Goal: Find specific page/section: Find specific page/section

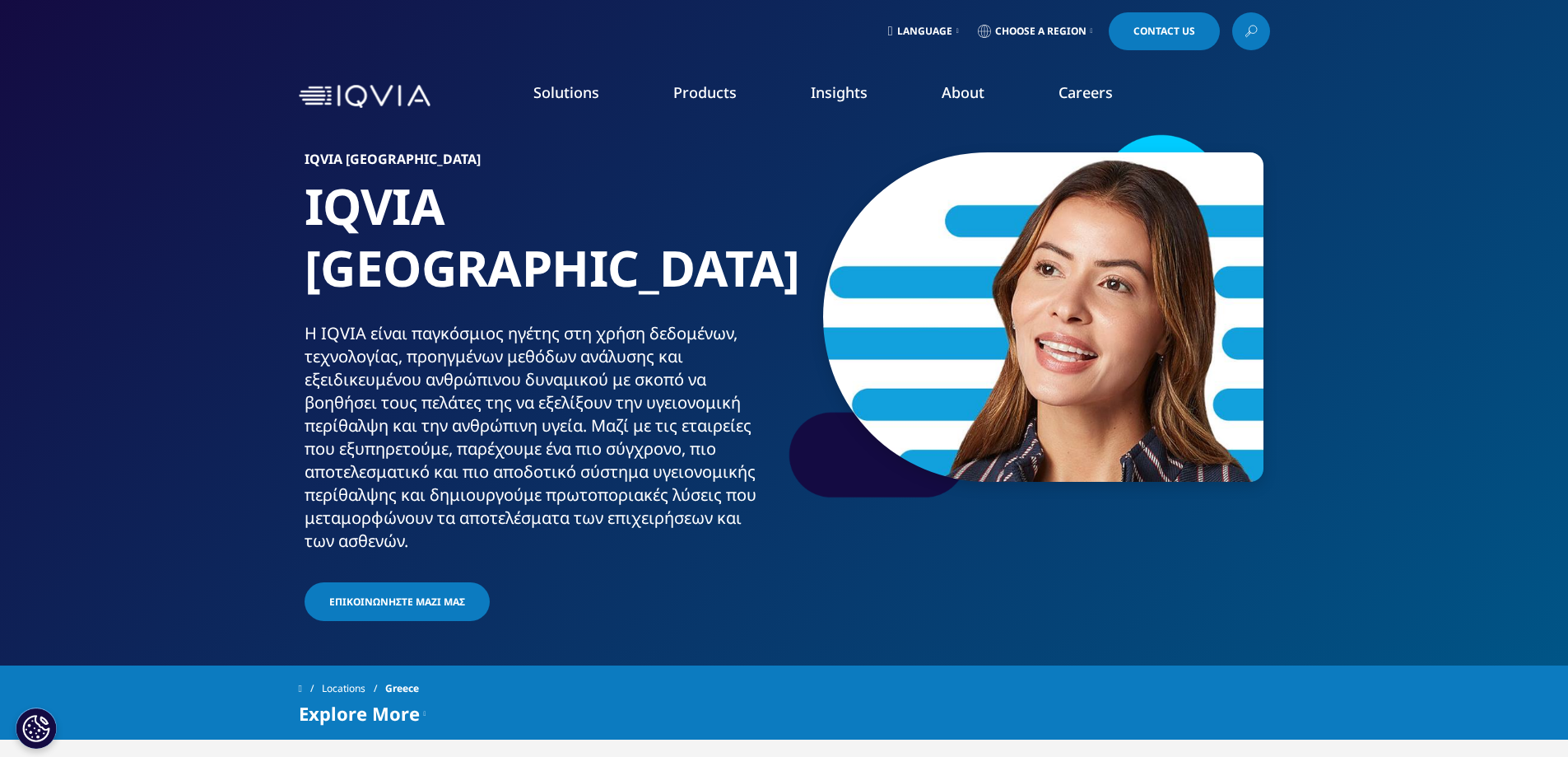
click at [459, 266] on link "Consulting" at bounding box center [594, 268] width 329 height 18
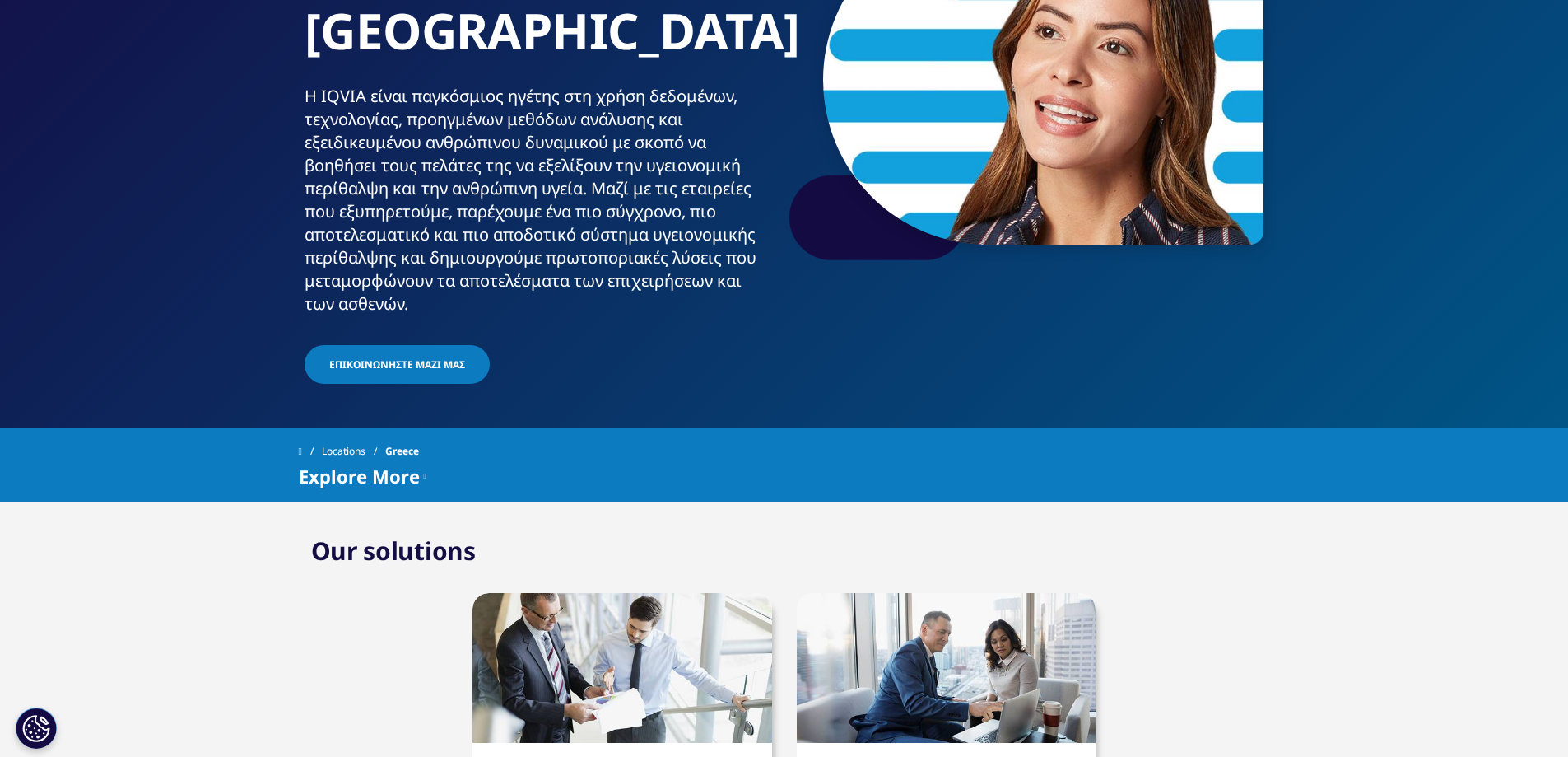
scroll to position [82, 0]
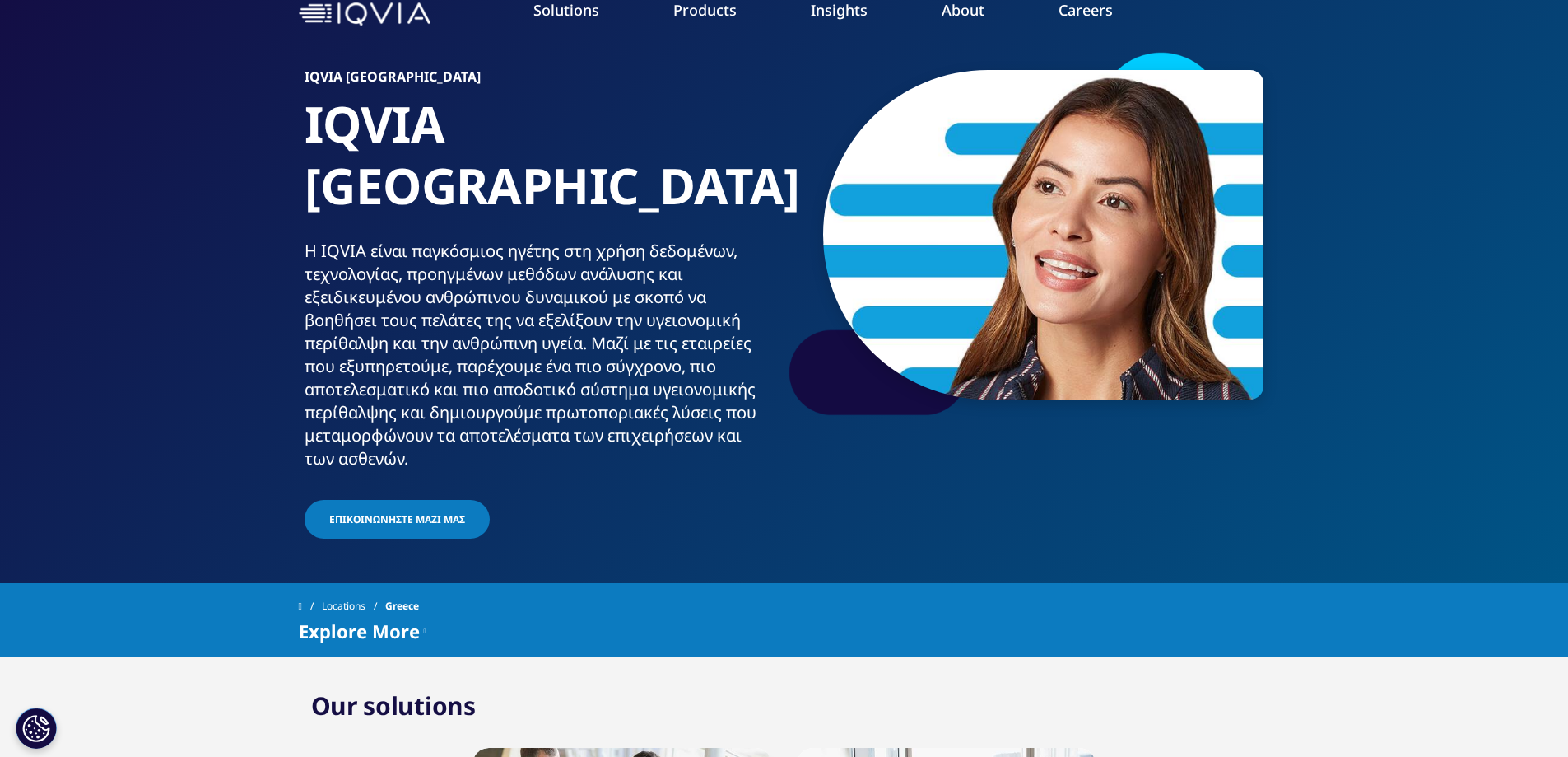
click at [1248, 482] on link "VIEW ROLES" at bounding box center [1352, 477] width 308 height 14
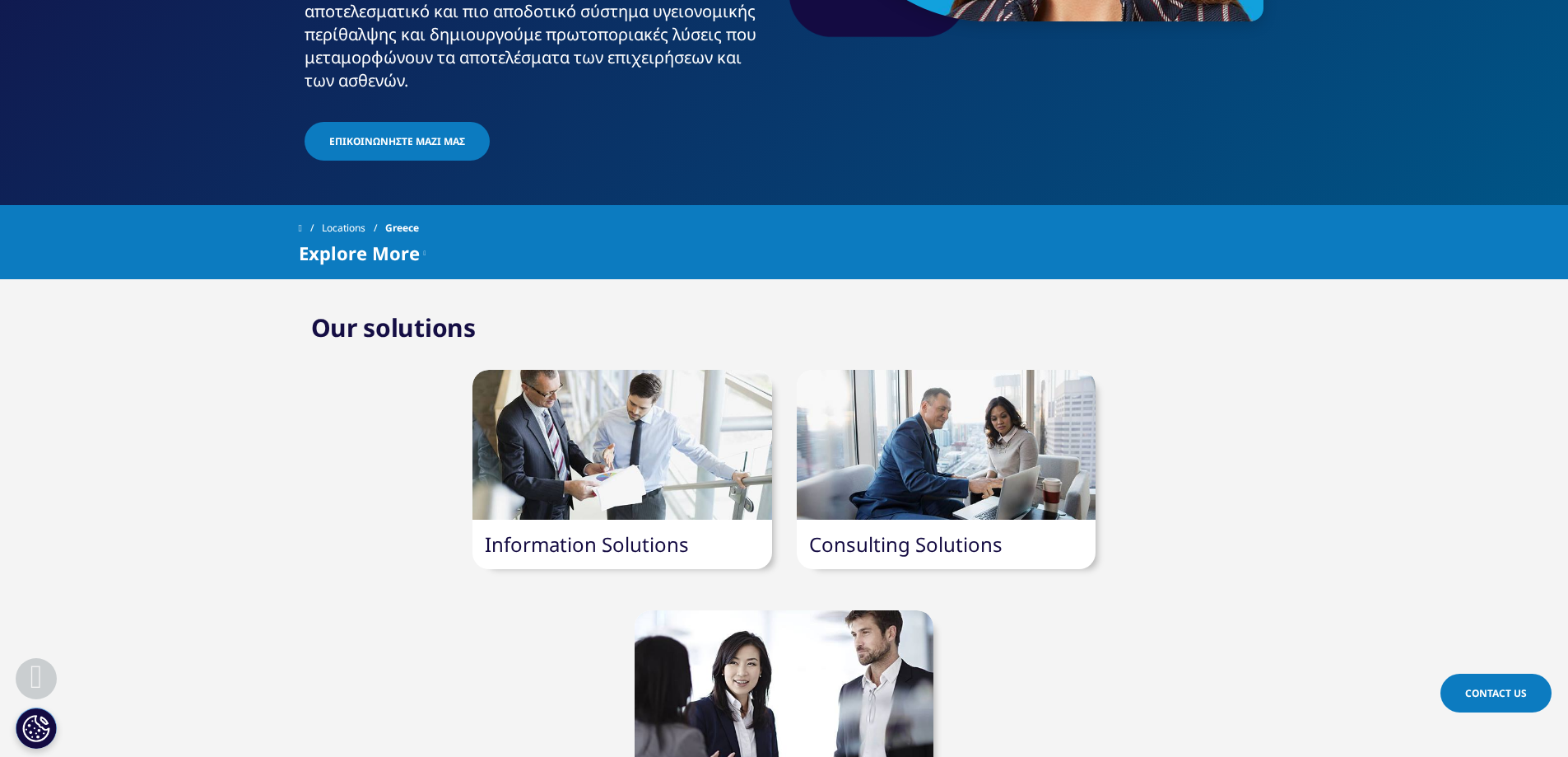
scroll to position [577, 0]
